Goal: Check status: Check status

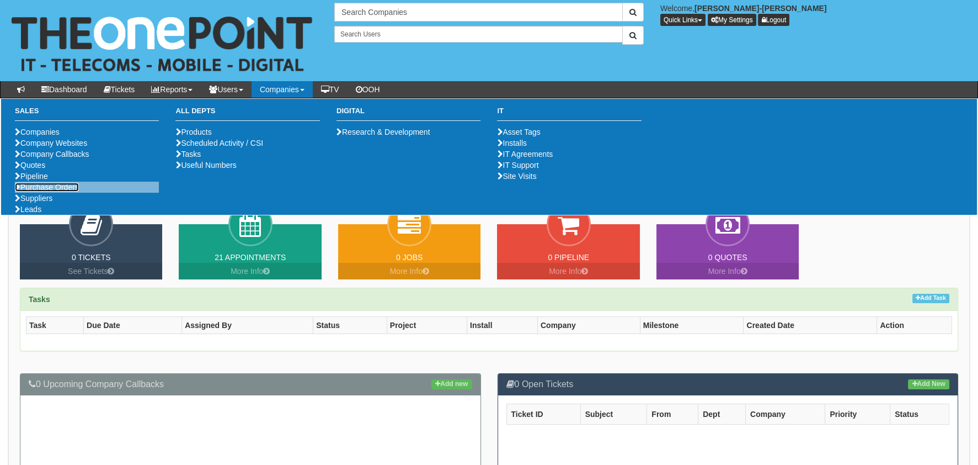
click at [61, 191] on link "Purchase Orders" at bounding box center [47, 187] width 64 height 9
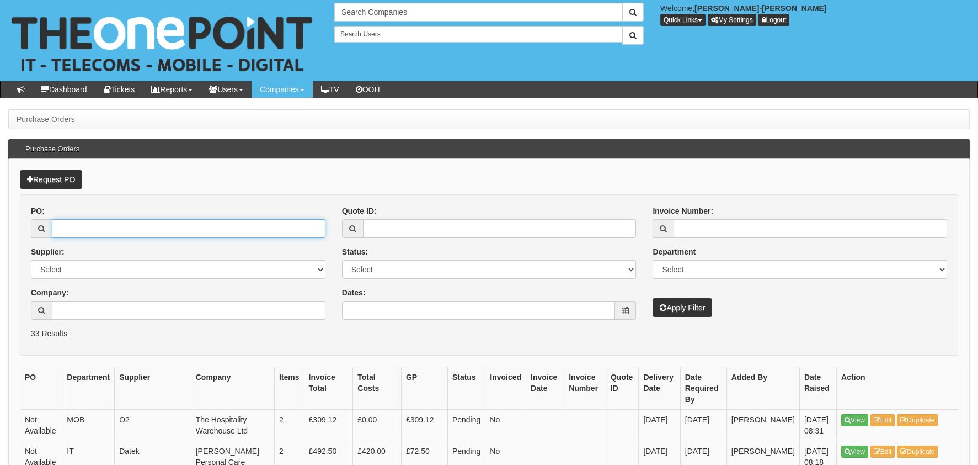
click at [118, 232] on input "PO:" at bounding box center [189, 228] width 274 height 19
paste input "19316"
type input "19316"
click at [660, 305] on icon "submit" at bounding box center [663, 308] width 7 height 8
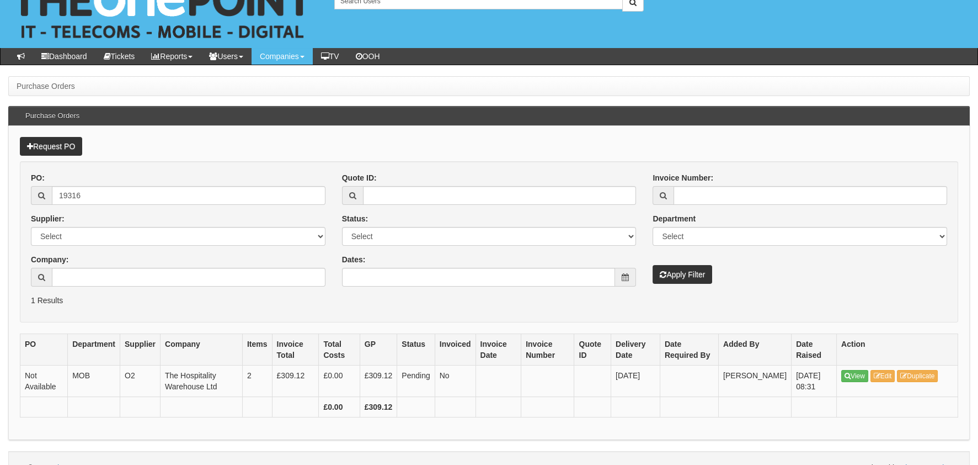
scroll to position [51, 0]
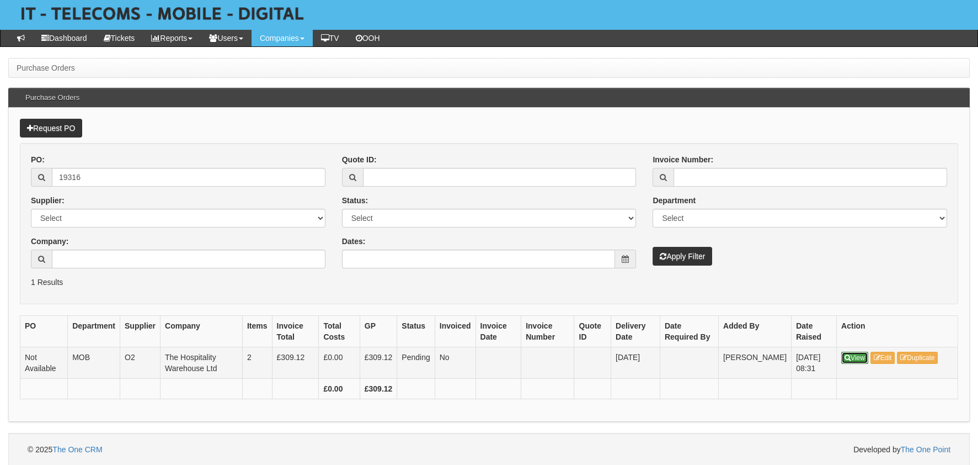
click at [855, 354] on link "View" at bounding box center [855, 358] width 27 height 12
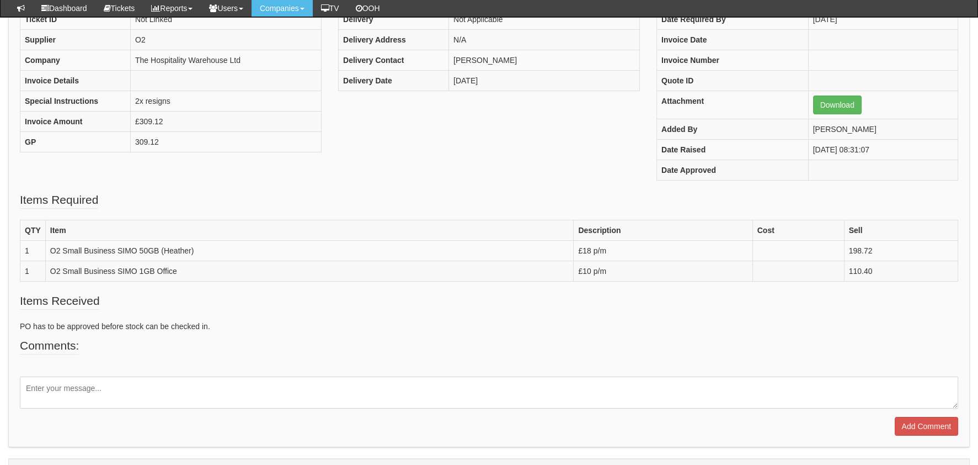
scroll to position [55, 0]
